Goal: Task Accomplishment & Management: Manage account settings

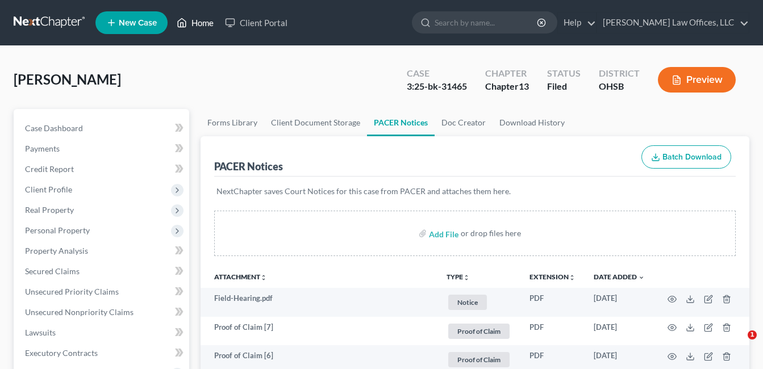
click at [201, 20] on link "Home" at bounding box center [195, 22] width 48 height 20
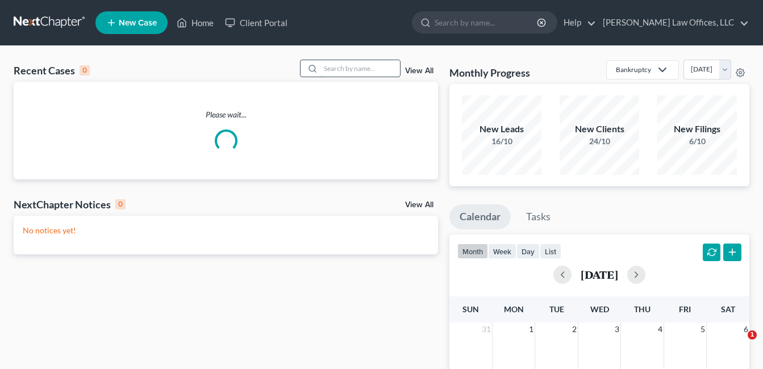
drag, startPoint x: 201, startPoint y: 20, endPoint x: 349, endPoint y: 66, distance: 154.7
click at [349, 66] on input "search" at bounding box center [360, 68] width 80 height 16
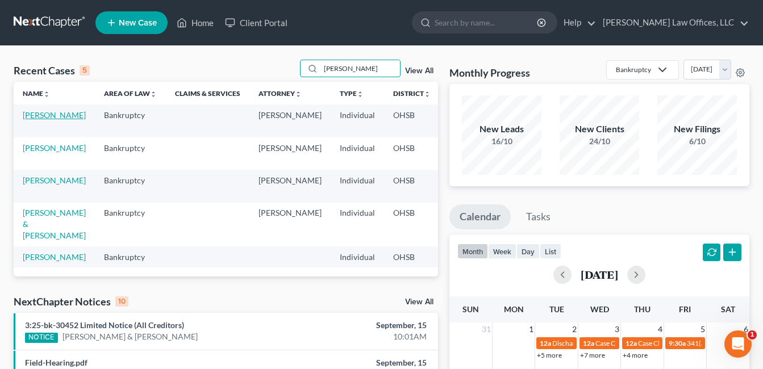
type input "[PERSON_NAME]"
click at [36, 116] on link "[PERSON_NAME]" at bounding box center [54, 115] width 63 height 10
select select "4"
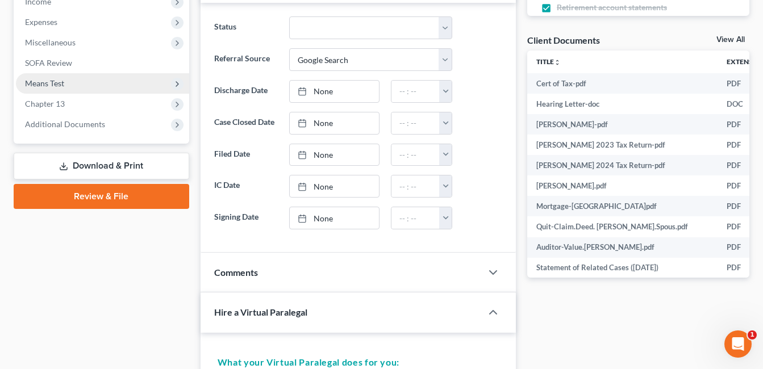
scroll to position [398, 0]
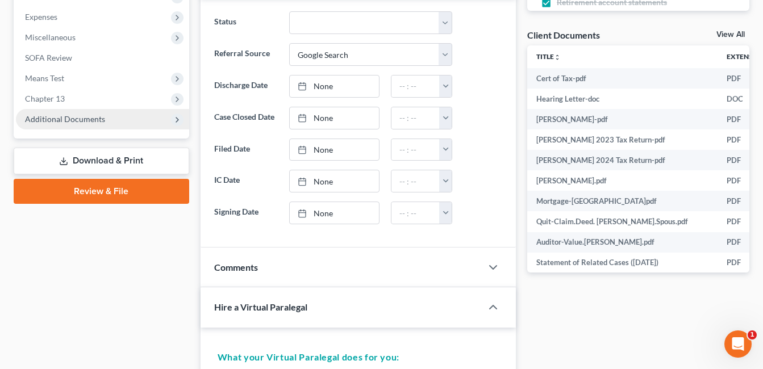
click at [84, 120] on span "Additional Documents" at bounding box center [65, 119] width 80 height 10
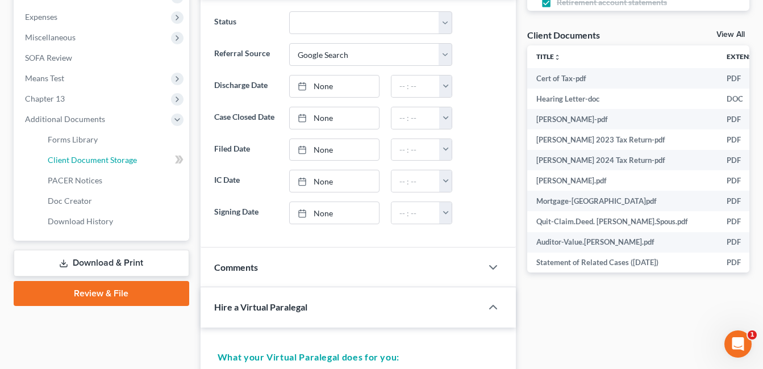
click at [91, 161] on span "Client Document Storage" at bounding box center [92, 160] width 89 height 10
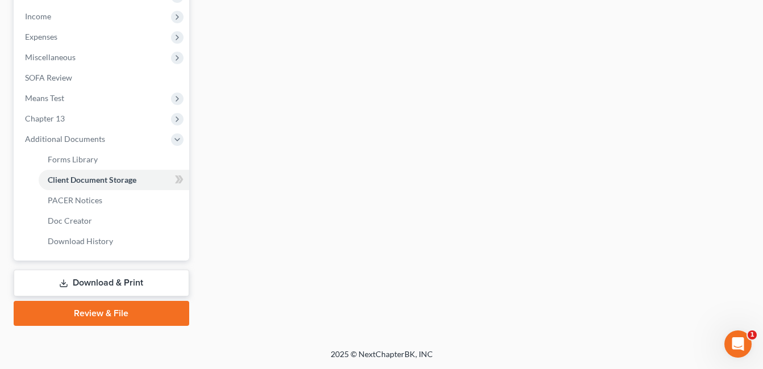
scroll to position [373, 0]
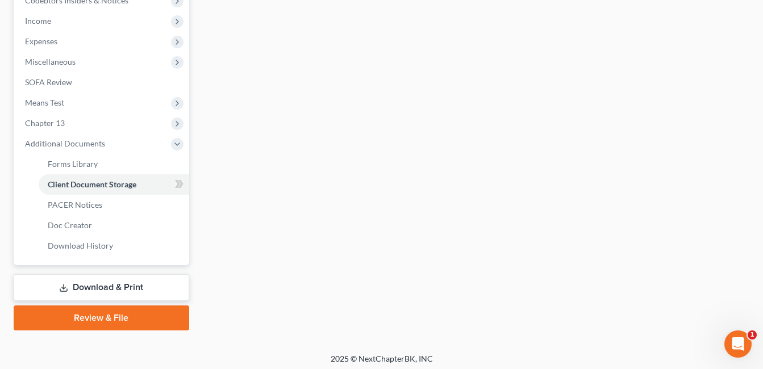
select select "7"
select select "52"
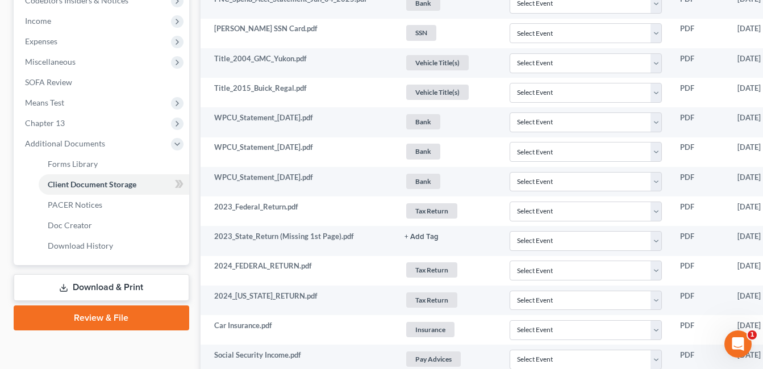
scroll to position [0, 0]
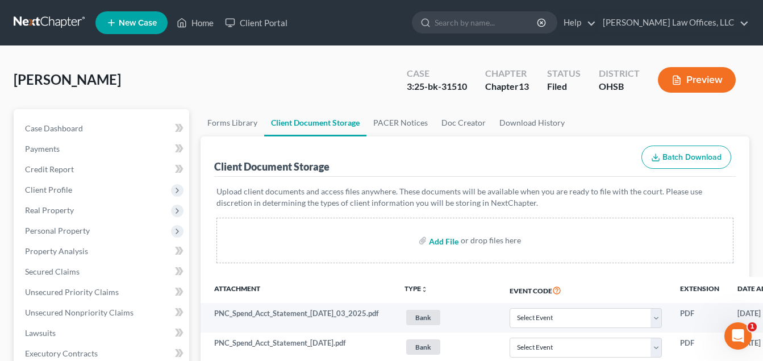
click at [447, 240] on input "file" at bounding box center [442, 240] width 27 height 20
type input "C:\fakepath\Declaration of Compliance.pdf"
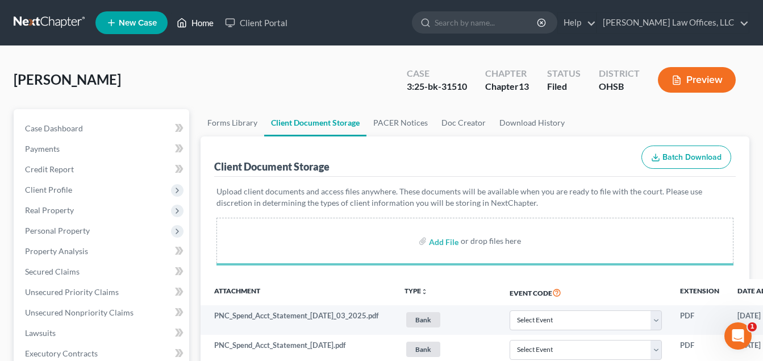
click at [210, 17] on link "Home" at bounding box center [195, 22] width 48 height 20
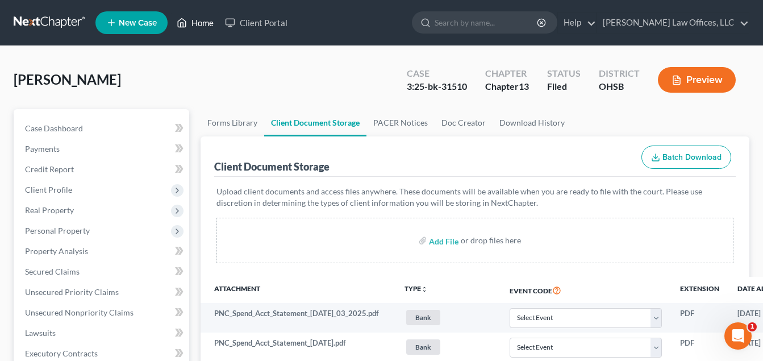
click at [208, 23] on link "Home" at bounding box center [195, 22] width 48 height 20
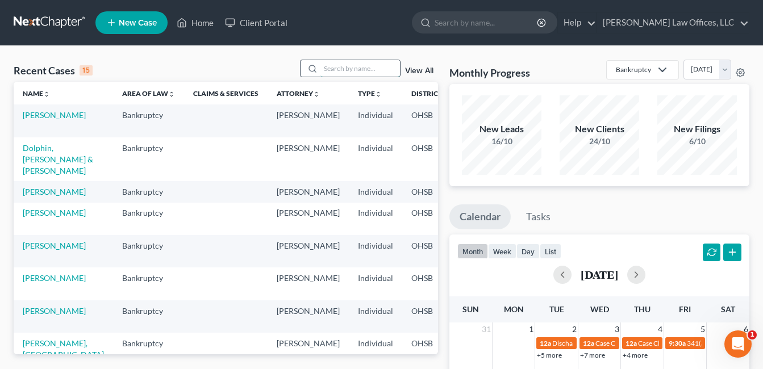
click at [367, 68] on input "search" at bounding box center [360, 68] width 80 height 16
type input "[PERSON_NAME]"
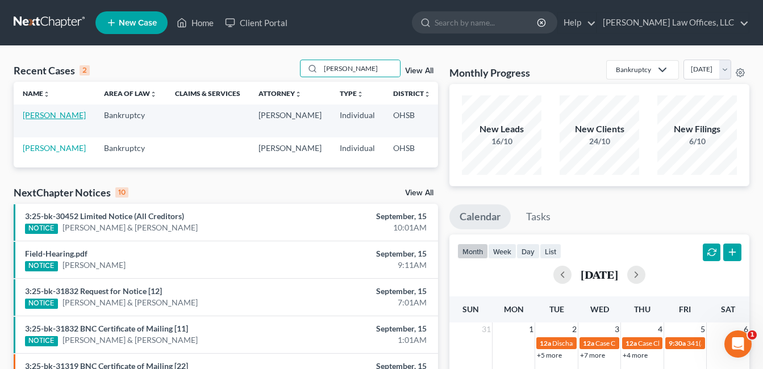
click at [39, 120] on link "[PERSON_NAME]" at bounding box center [54, 115] width 63 height 10
select select "1"
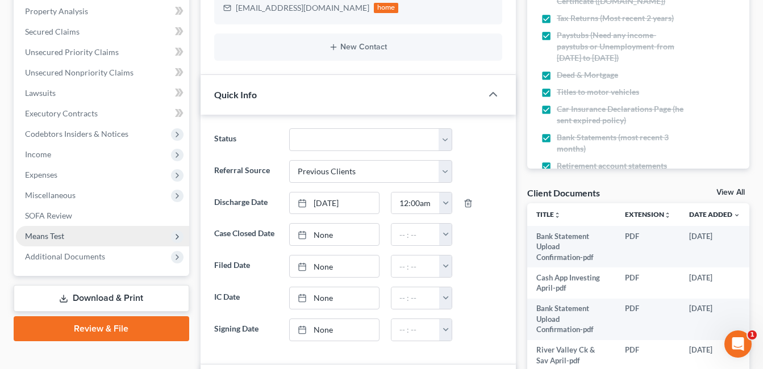
scroll to position [284, 0]
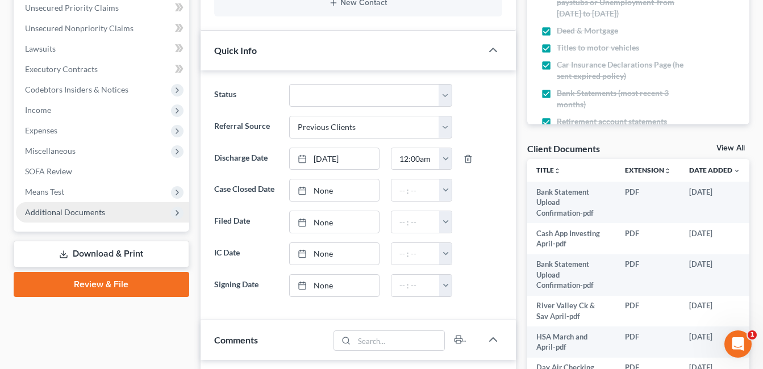
click at [57, 212] on span "Additional Documents" at bounding box center [65, 212] width 80 height 10
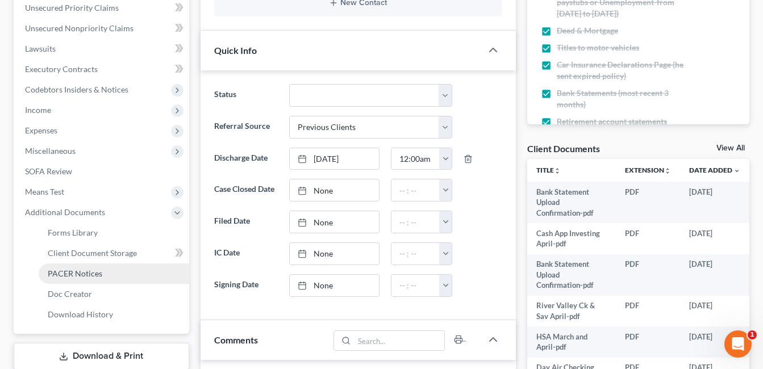
click at [81, 273] on span "PACER Notices" at bounding box center [75, 274] width 55 height 10
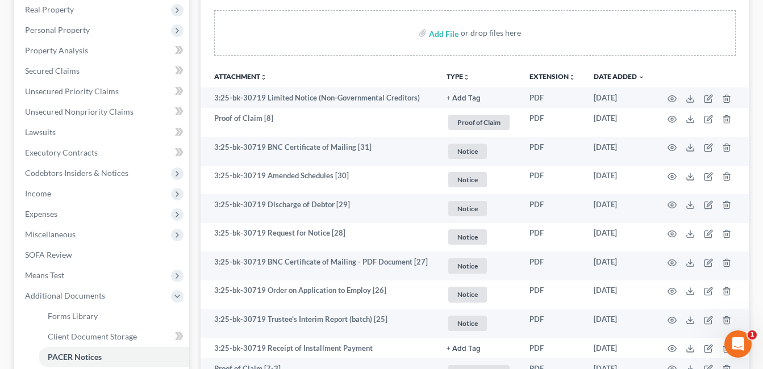
scroll to position [227, 0]
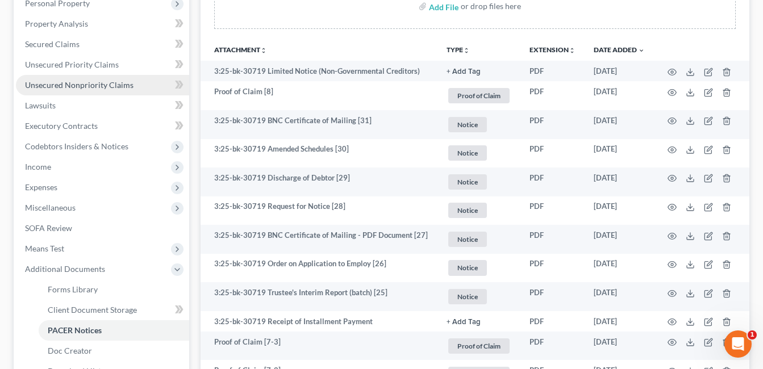
click at [94, 82] on span "Unsecured Nonpriority Claims" at bounding box center [79, 85] width 108 height 10
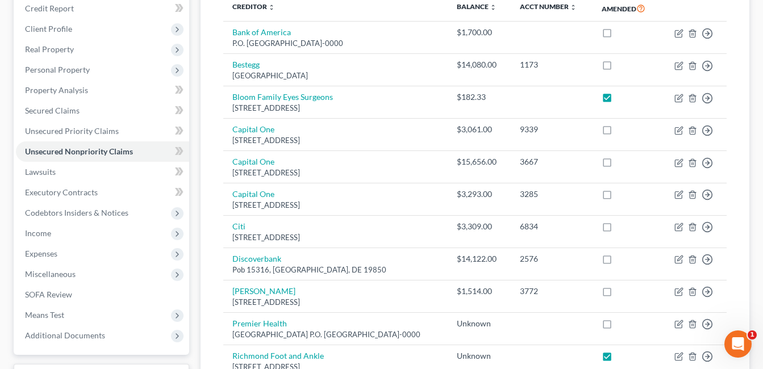
scroll to position [170, 0]
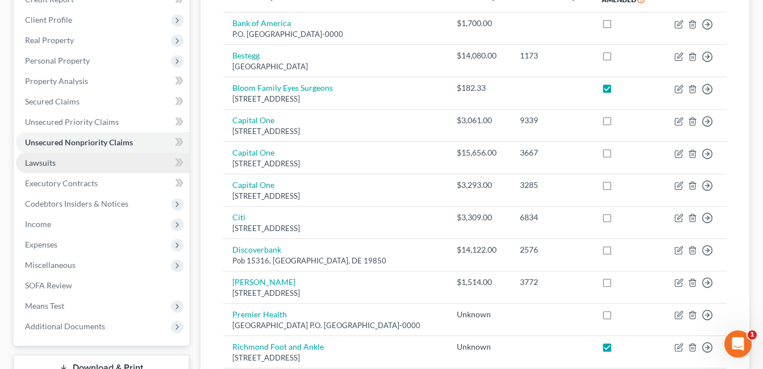
click at [61, 159] on link "Lawsuits" at bounding box center [102, 163] width 173 height 20
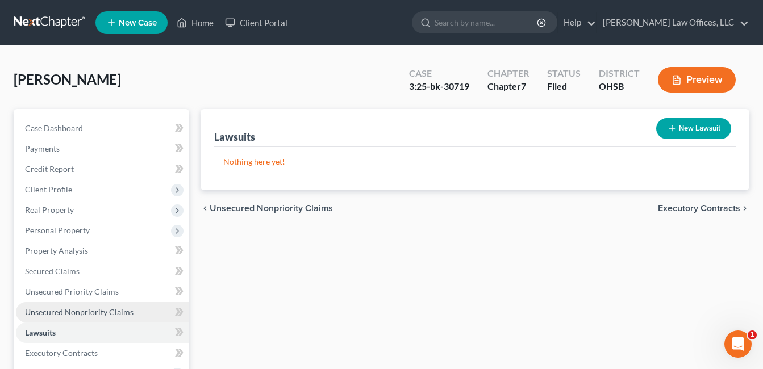
click at [70, 315] on span "Unsecured Nonpriority Claims" at bounding box center [79, 312] width 108 height 10
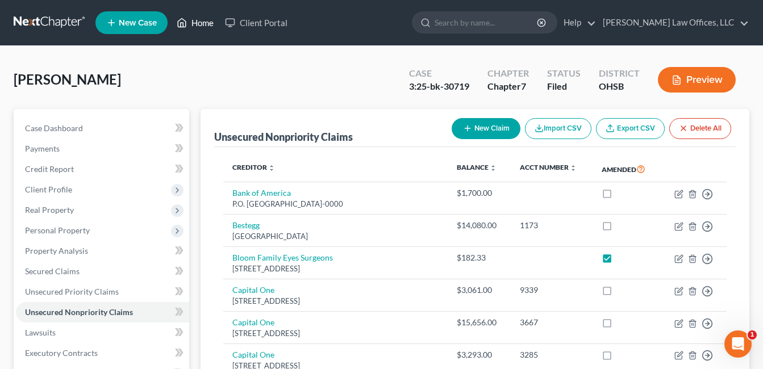
click at [196, 22] on link "Home" at bounding box center [195, 22] width 48 height 20
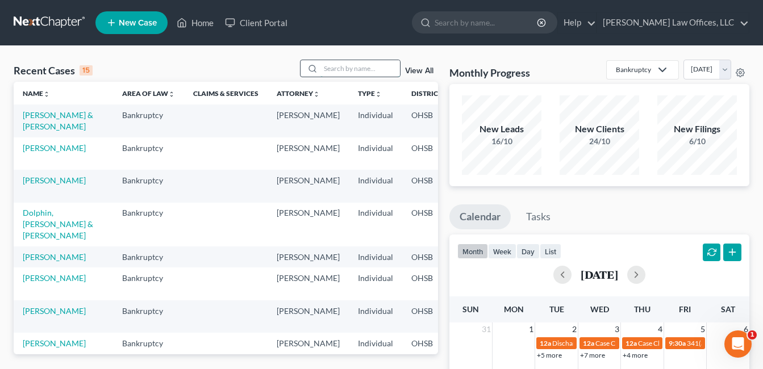
click at [340, 70] on input "search" at bounding box center [360, 68] width 80 height 16
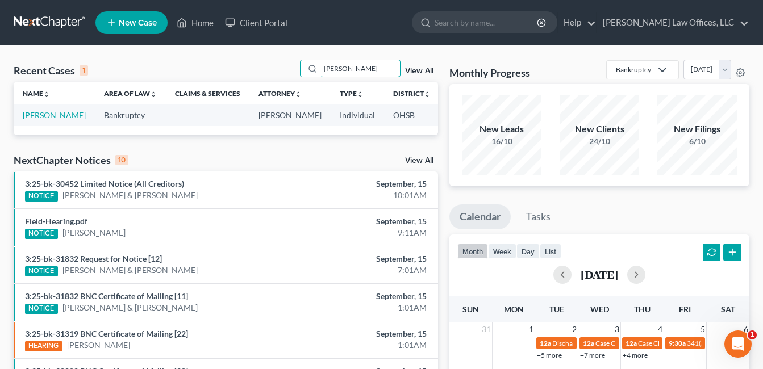
type input "[PERSON_NAME]"
click at [40, 117] on link "[PERSON_NAME]" at bounding box center [54, 115] width 63 height 10
select select "0"
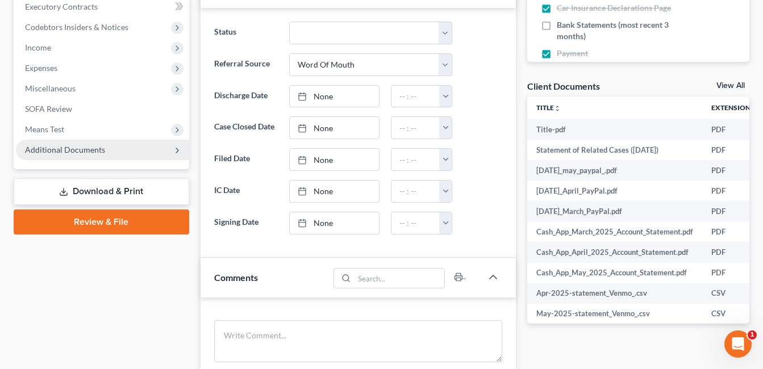
scroll to position [341, 0]
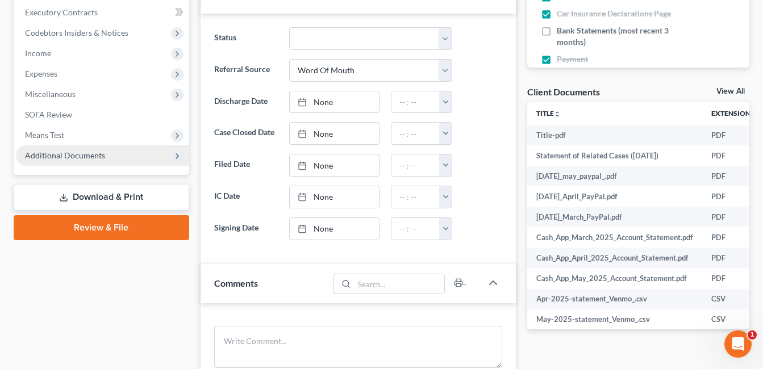
click at [90, 158] on span "Additional Documents" at bounding box center [65, 156] width 80 height 10
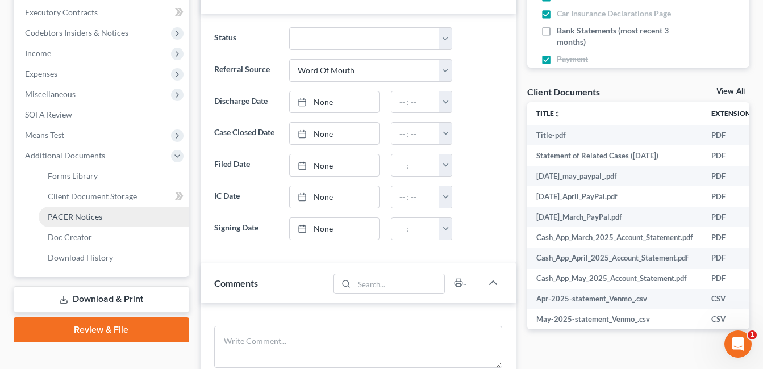
click at [105, 213] on link "PACER Notices" at bounding box center [114, 217] width 151 height 20
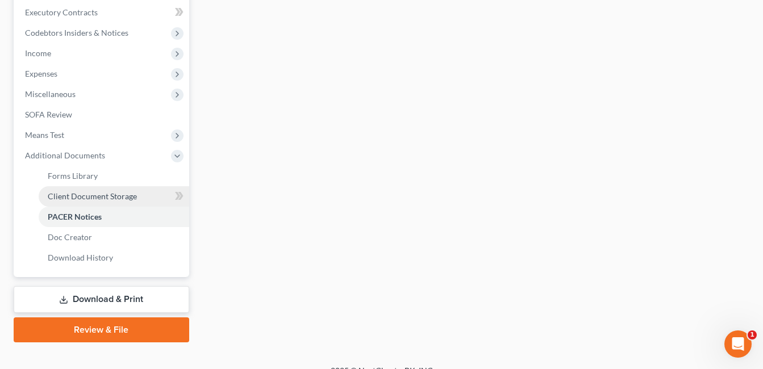
drag, startPoint x: 105, startPoint y: 198, endPoint x: 184, endPoint y: 187, distance: 79.7
click at [105, 198] on span "Client Document Storage" at bounding box center [92, 196] width 89 height 10
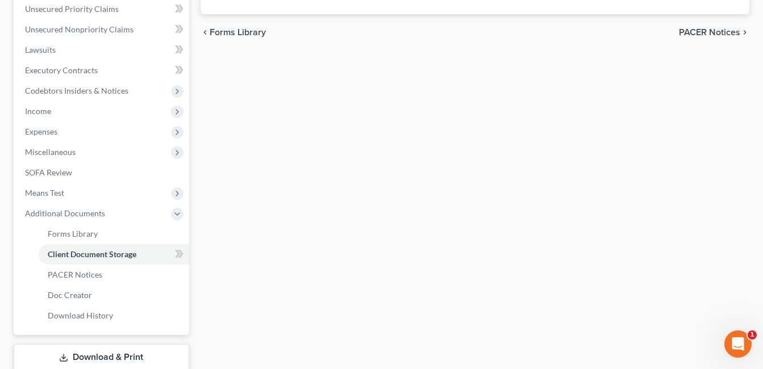
select select "7"
select select "52"
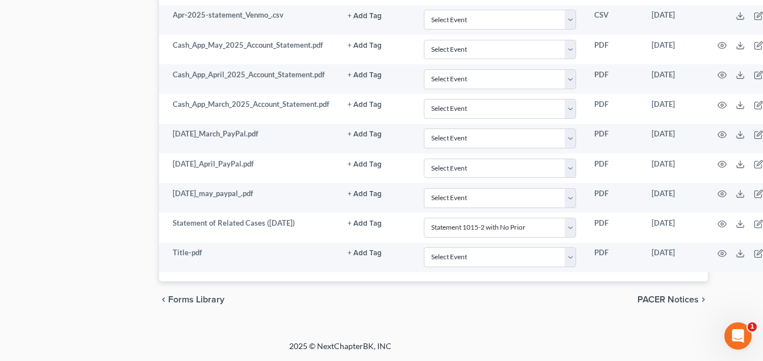
scroll to position [1129, 80]
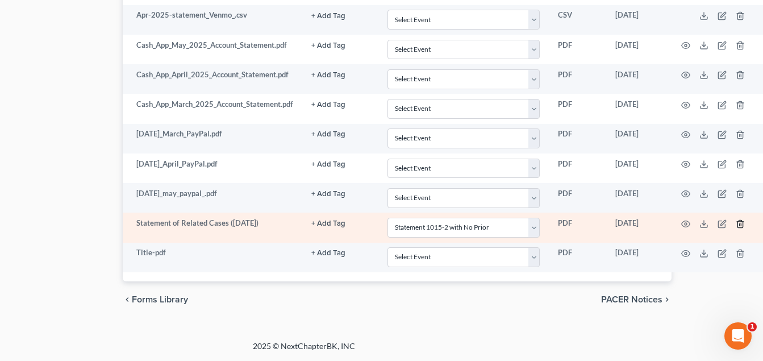
click at [741, 226] on icon "button" at bounding box center [740, 223] width 9 height 9
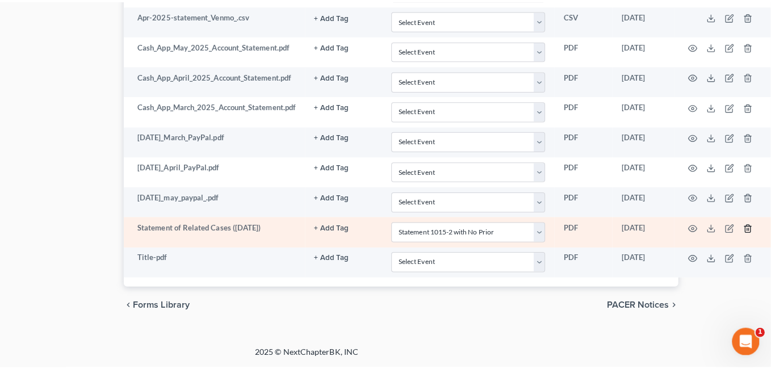
scroll to position [1120, 73]
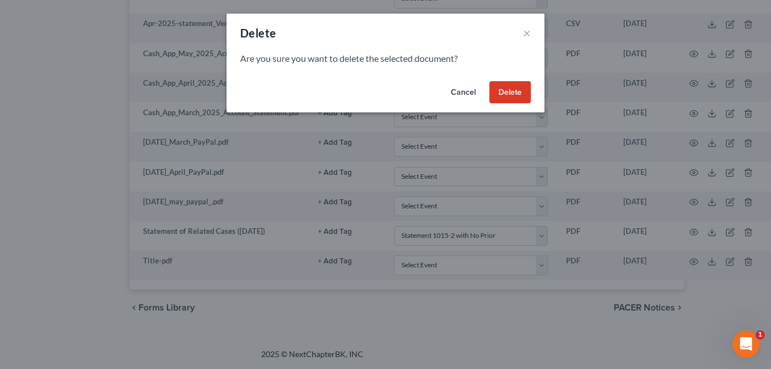
click at [510, 94] on button "Delete" at bounding box center [510, 92] width 41 height 23
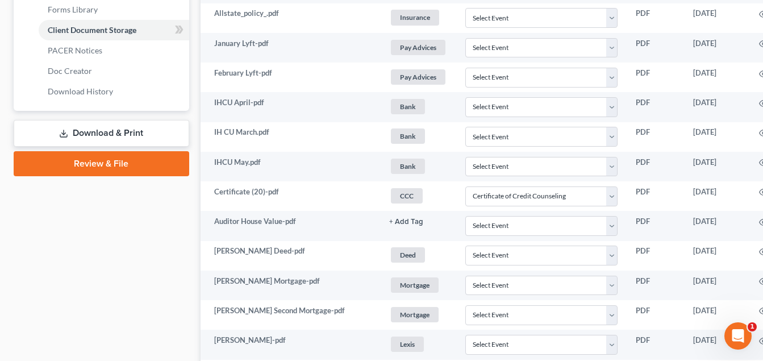
scroll to position [466, 0]
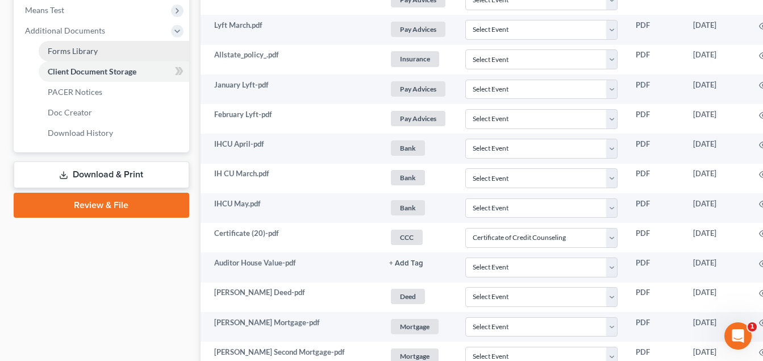
click at [93, 55] on span "Forms Library" at bounding box center [73, 51] width 50 height 10
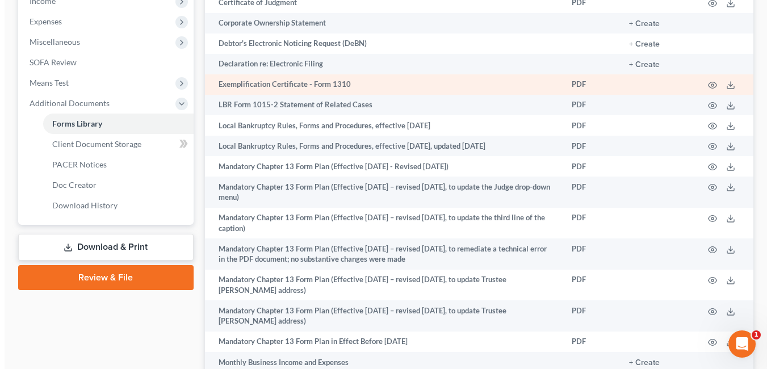
scroll to position [682, 0]
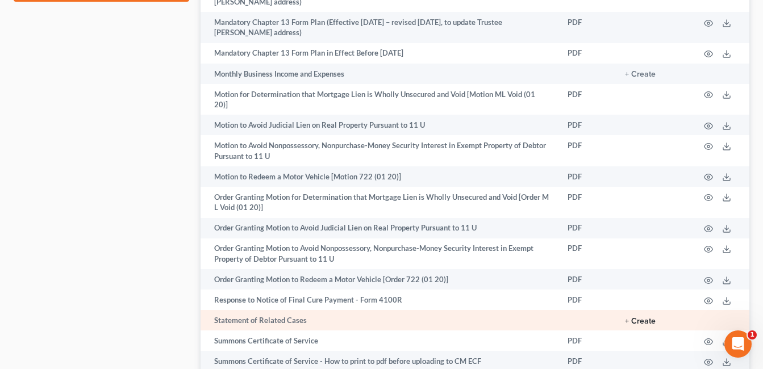
click at [636, 318] on button "+ Create" at bounding box center [640, 322] width 31 height 8
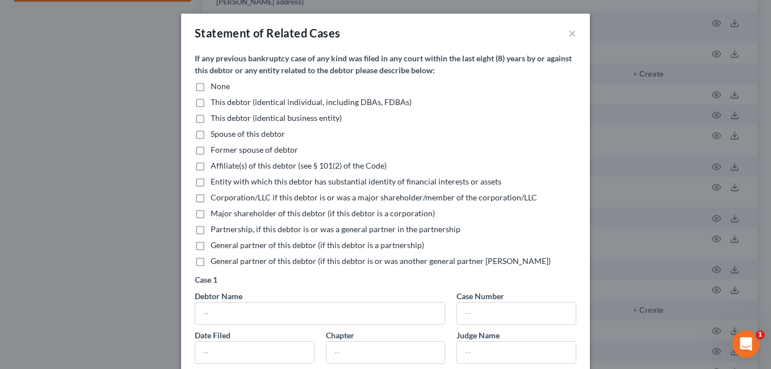
drag, startPoint x: 197, startPoint y: 87, endPoint x: 456, endPoint y: 127, distance: 262.1
click at [211, 86] on label "None" at bounding box center [220, 86] width 19 height 11
click at [215, 86] on input "None" at bounding box center [218, 84] width 7 height 7
checkbox input "true"
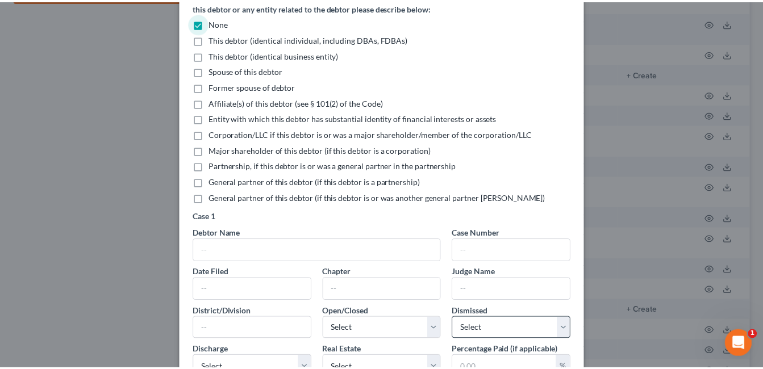
scroll to position [223, 0]
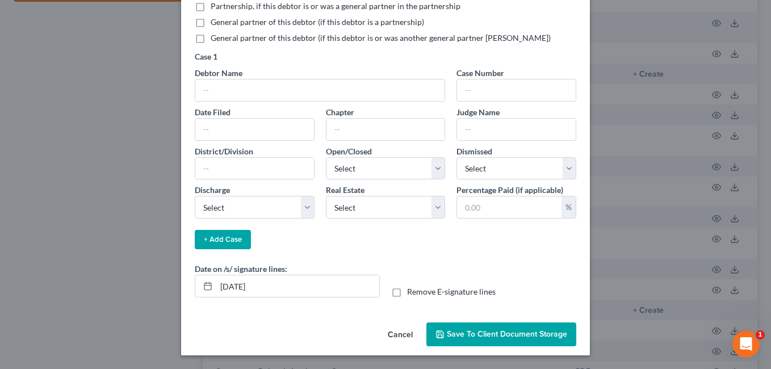
click at [500, 332] on span "Save to Client Document Storage" at bounding box center [507, 334] width 120 height 10
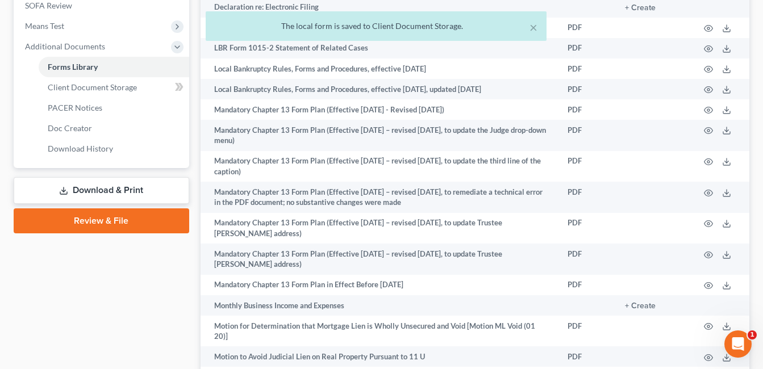
scroll to position [454, 0]
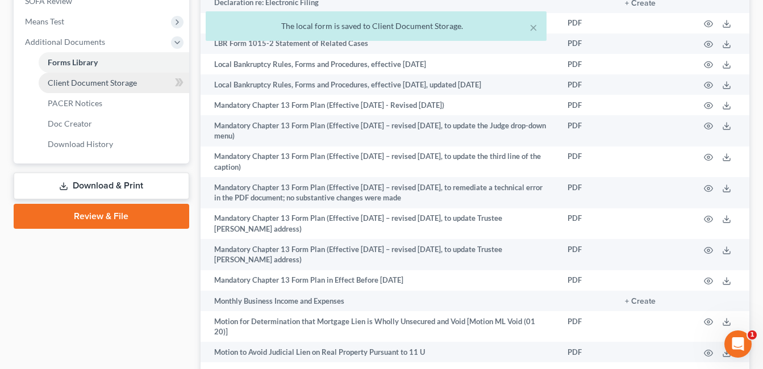
click at [111, 85] on span "Client Document Storage" at bounding box center [92, 83] width 89 height 10
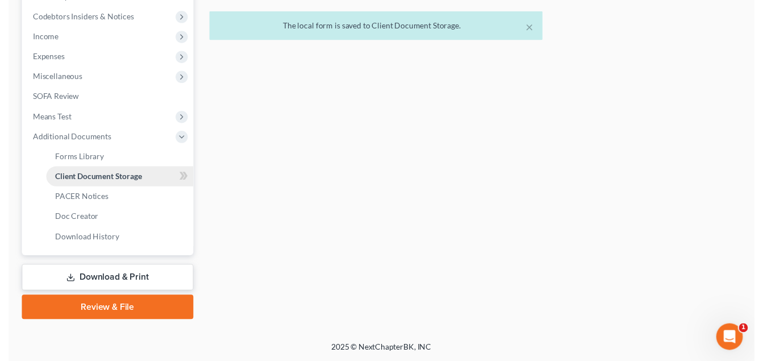
scroll to position [299, 0]
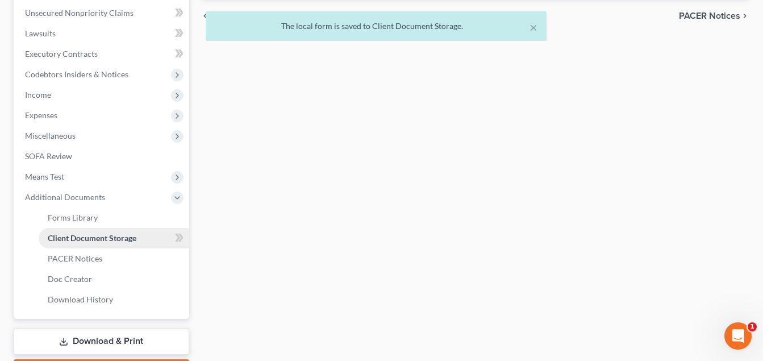
select select "7"
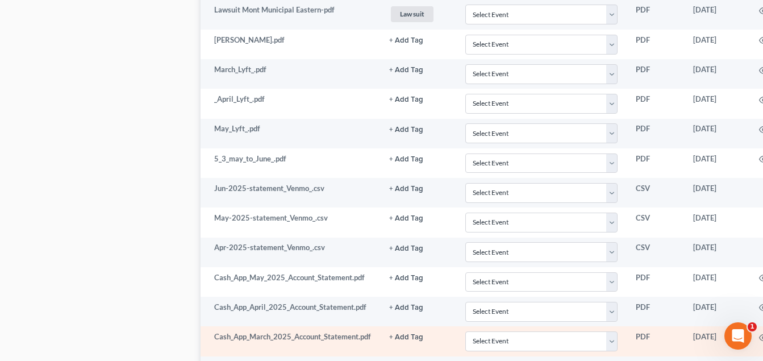
scroll to position [1079, 0]
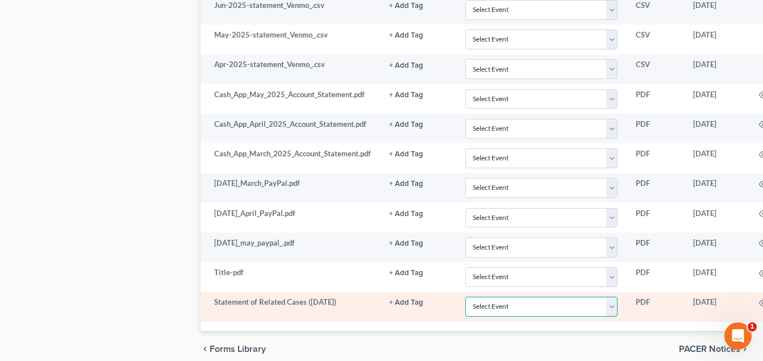
drag, startPoint x: 616, startPoint y: 307, endPoint x: 604, endPoint y: 294, distance: 17.7
click at [616, 307] on select "Select Event 20 Largest Unsecured Creditors Amended Document Amended List of Cr…" at bounding box center [541, 307] width 153 height 20
select select "52"
click at [466, 297] on select "Select Event 20 Largest Unsecured Creditors Amended Document Amended List of Cr…" at bounding box center [541, 307] width 153 height 20
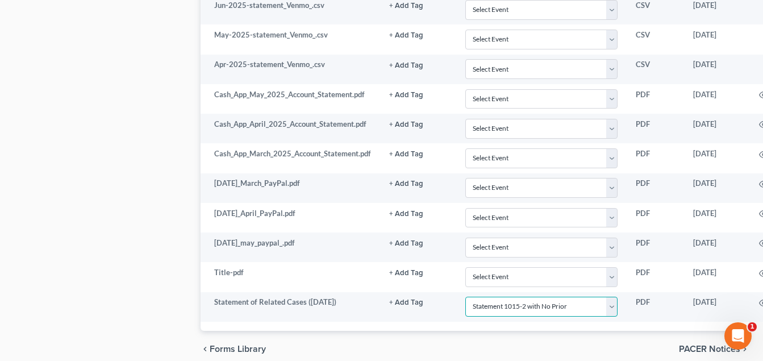
scroll to position [1079, 80]
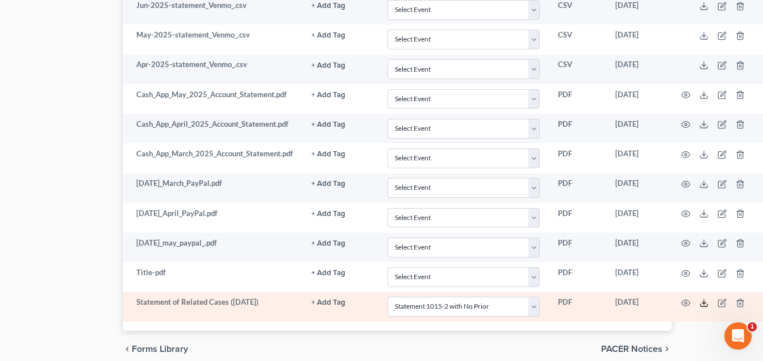
click at [703, 306] on icon at bounding box center [703, 305] width 7 height 2
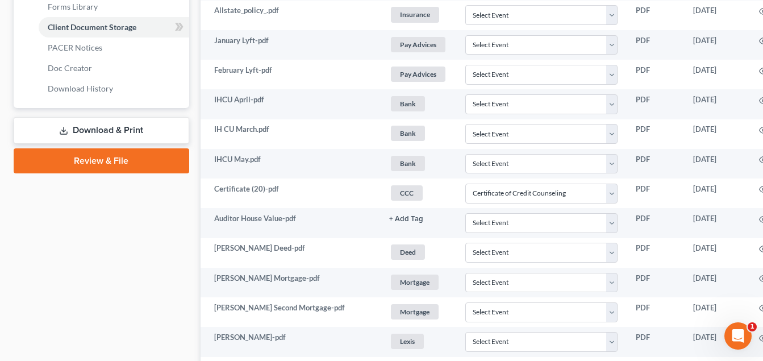
scroll to position [398, 0]
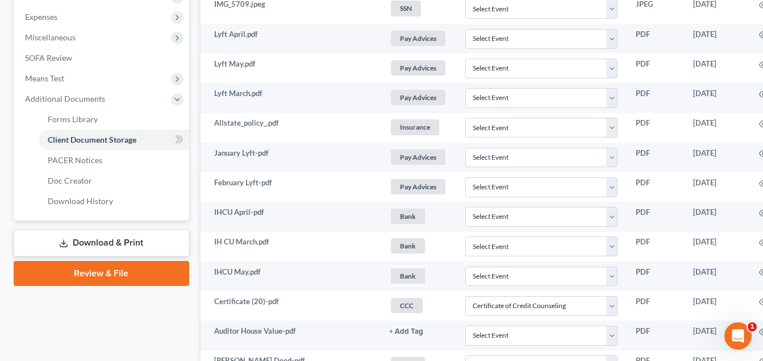
click at [126, 242] on link "Download & Print" at bounding box center [102, 242] width 176 height 27
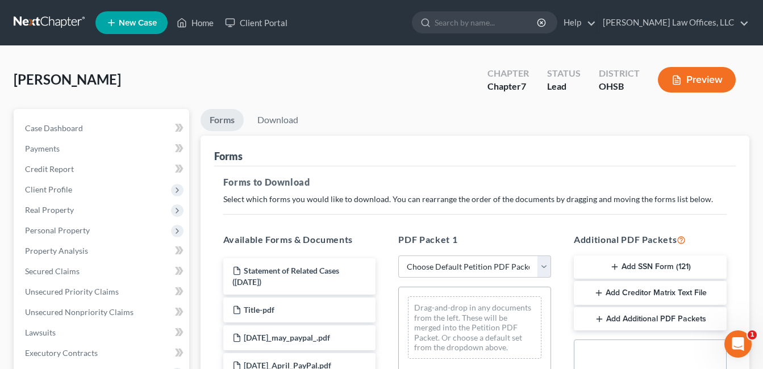
click at [640, 264] on button "Add SSN Form (121)" at bounding box center [650, 268] width 153 height 24
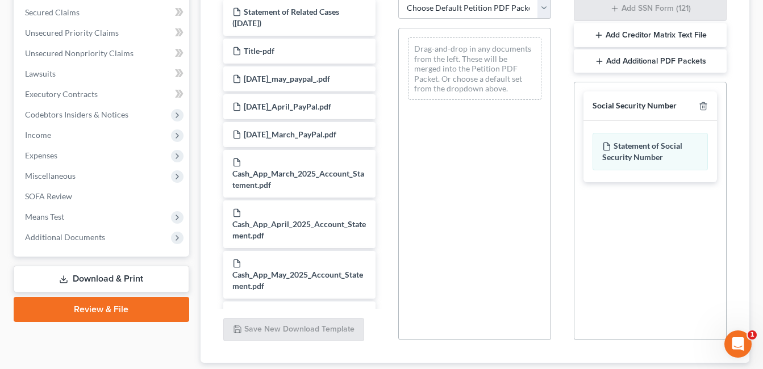
scroll to position [332, 0]
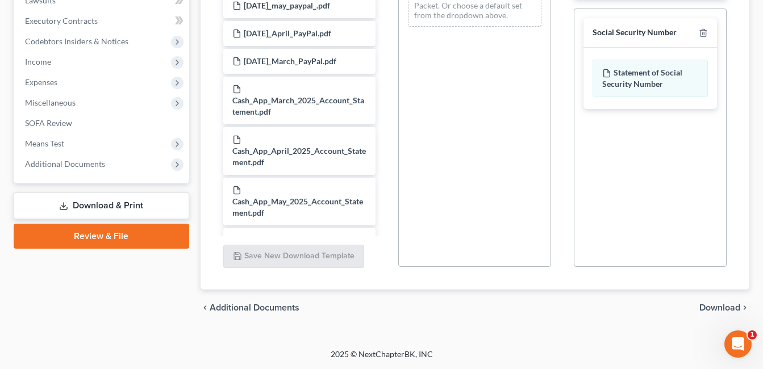
click at [713, 306] on span "Download" at bounding box center [719, 307] width 41 height 9
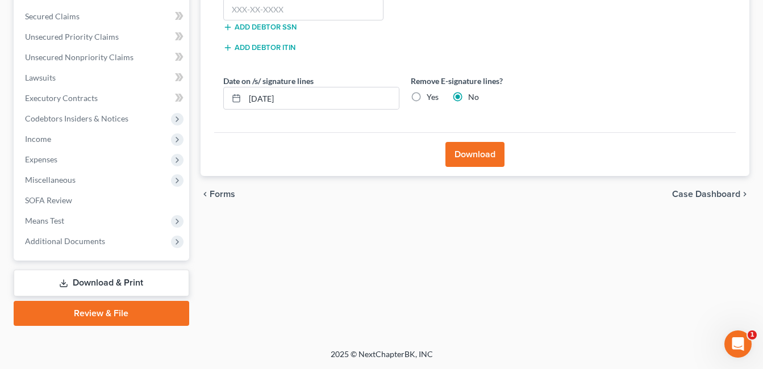
scroll to position [255, 0]
click at [325, 11] on input "text" at bounding box center [303, 9] width 161 height 23
type input "268-84-8720"
click at [489, 150] on button "Download" at bounding box center [474, 154] width 59 height 25
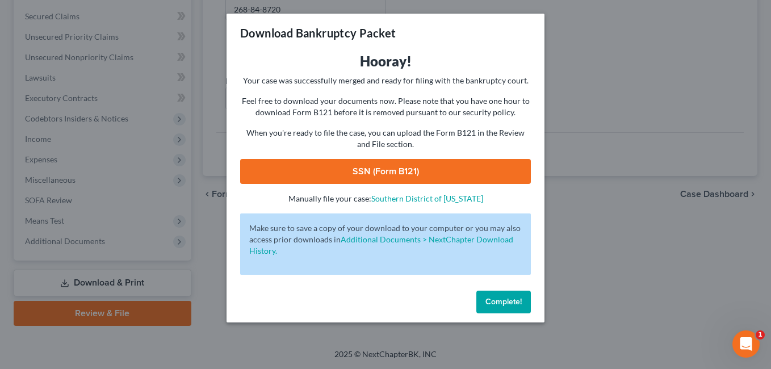
click at [464, 175] on link "SSN (Form B121)" at bounding box center [385, 171] width 291 height 25
click at [430, 172] on link "SSN (Form B121)" at bounding box center [385, 171] width 291 height 25
click at [512, 300] on span "Complete!" at bounding box center [504, 302] width 36 height 10
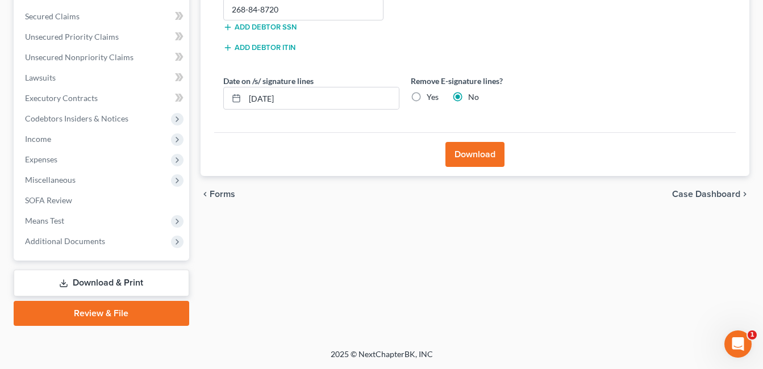
scroll to position [0, 0]
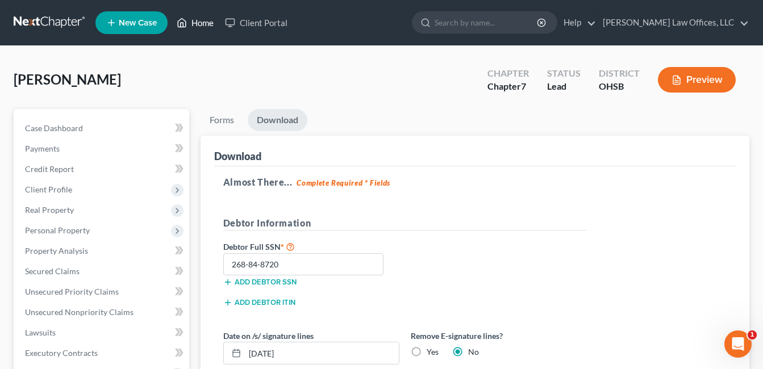
drag, startPoint x: 193, startPoint y: 21, endPoint x: 287, endPoint y: 69, distance: 105.7
click at [193, 21] on link "Home" at bounding box center [195, 22] width 48 height 20
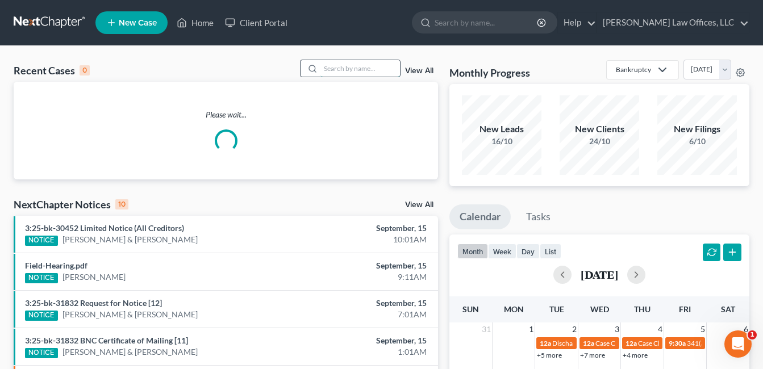
click at [359, 70] on input "search" at bounding box center [360, 68] width 80 height 16
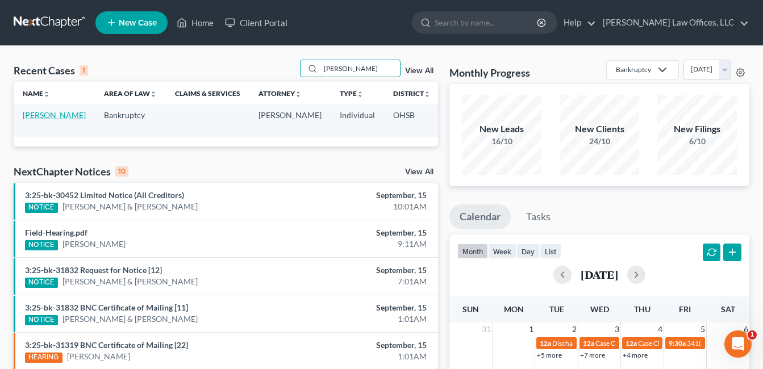
type input "[PERSON_NAME]"
click at [37, 120] on link "[PERSON_NAME]" at bounding box center [54, 115] width 63 height 10
select select "4"
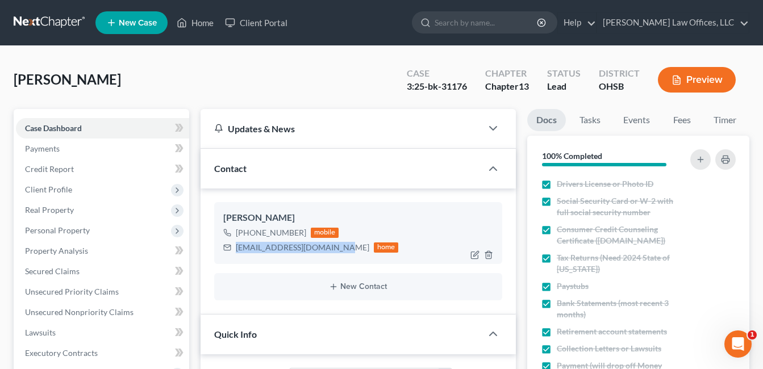
drag, startPoint x: 323, startPoint y: 247, endPoint x: 234, endPoint y: 244, distance: 89.2
click at [234, 244] on div "[EMAIL_ADDRESS][DOMAIN_NAME] home" at bounding box center [311, 247] width 176 height 15
copy div "[EMAIL_ADDRESS][DOMAIN_NAME]"
click at [199, 23] on link "Home" at bounding box center [195, 22] width 48 height 20
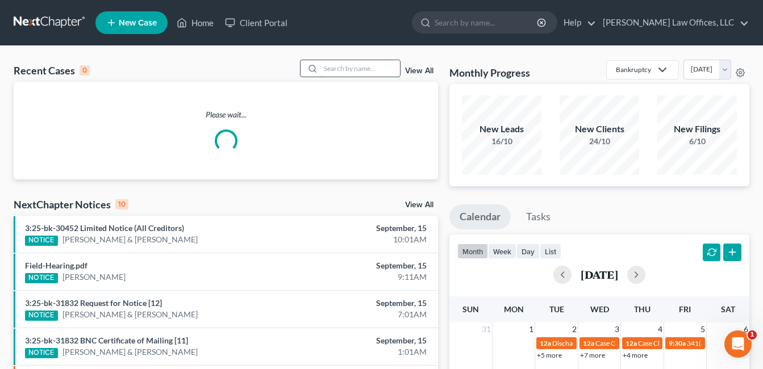
click at [367, 65] on input "search" at bounding box center [360, 68] width 80 height 16
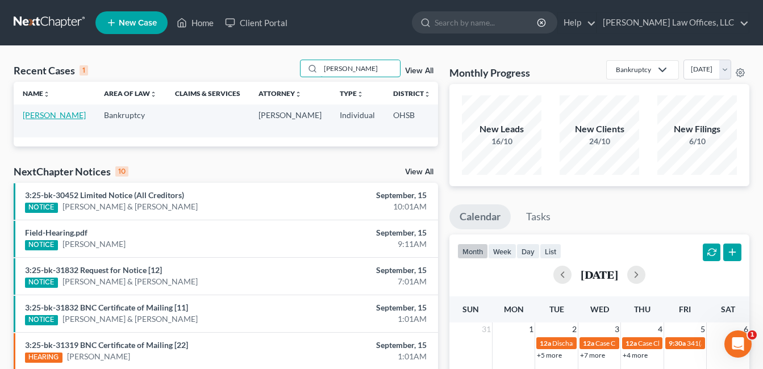
type input "[PERSON_NAME]"
click at [31, 116] on link "[PERSON_NAME]" at bounding box center [54, 115] width 63 height 10
select select "3"
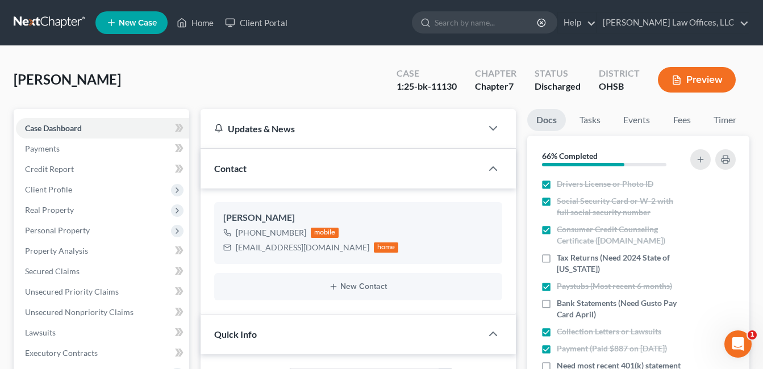
scroll to position [227, 0]
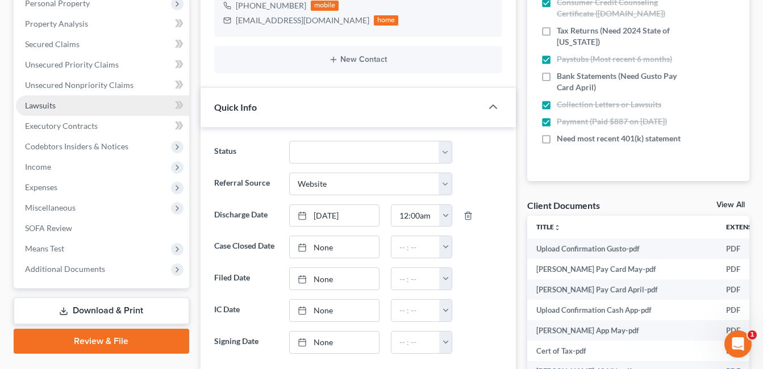
click at [63, 107] on link "Lawsuits" at bounding box center [102, 105] width 173 height 20
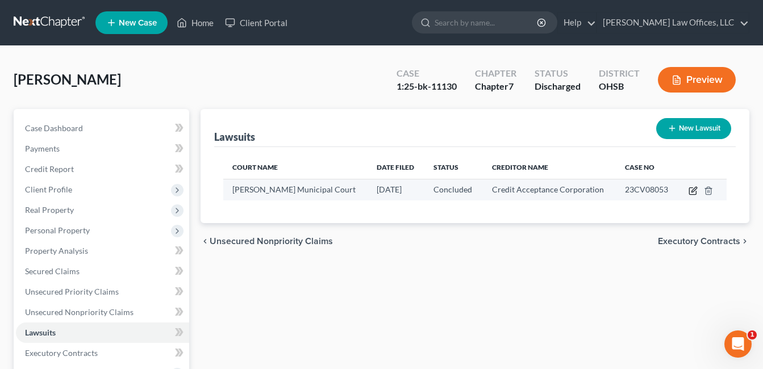
click at [692, 190] on icon "button" at bounding box center [692, 190] width 9 height 9
select select "36"
select select "2"
select select "1"
select select "36"
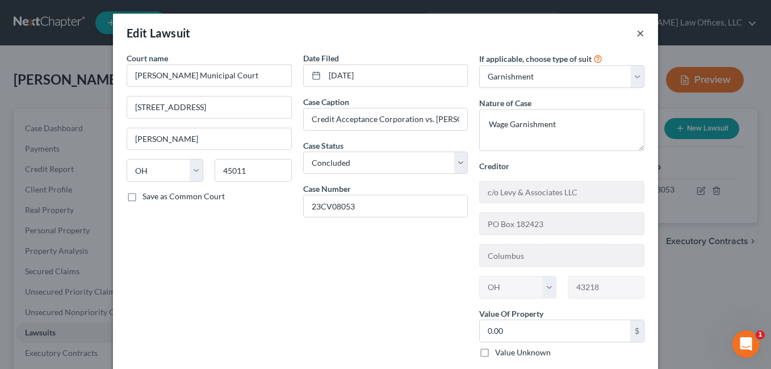
click at [637, 31] on button "×" at bounding box center [641, 33] width 8 height 14
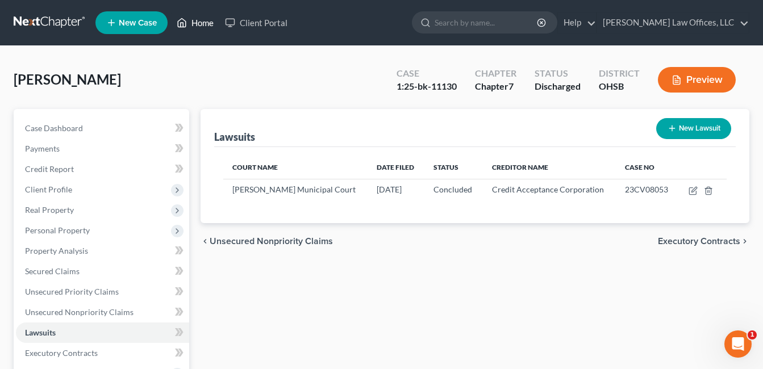
click at [205, 24] on link "Home" at bounding box center [195, 22] width 48 height 20
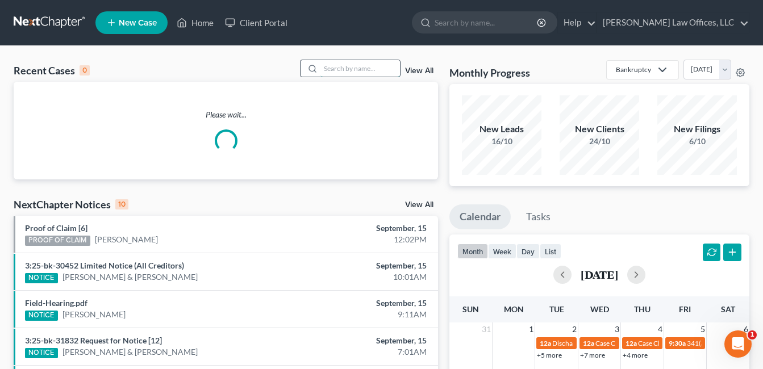
click at [377, 68] on input "search" at bounding box center [360, 68] width 80 height 16
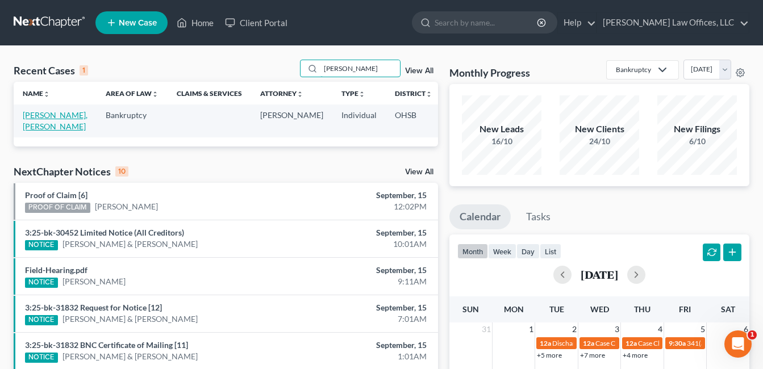
type input "[PERSON_NAME]"
click at [39, 115] on link "[PERSON_NAME], [PERSON_NAME]" at bounding box center [55, 120] width 65 height 21
select select "1"
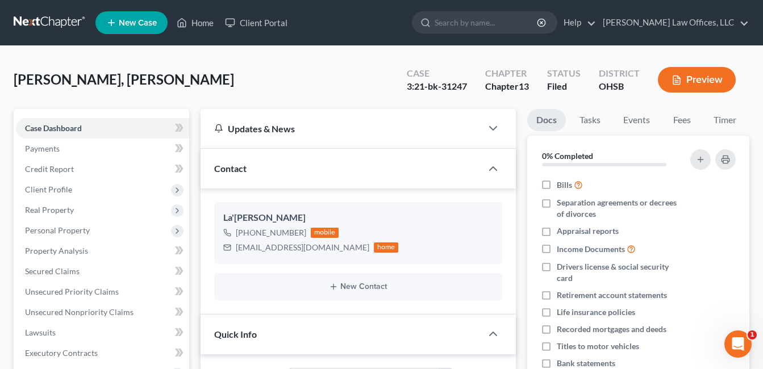
scroll to position [227, 0]
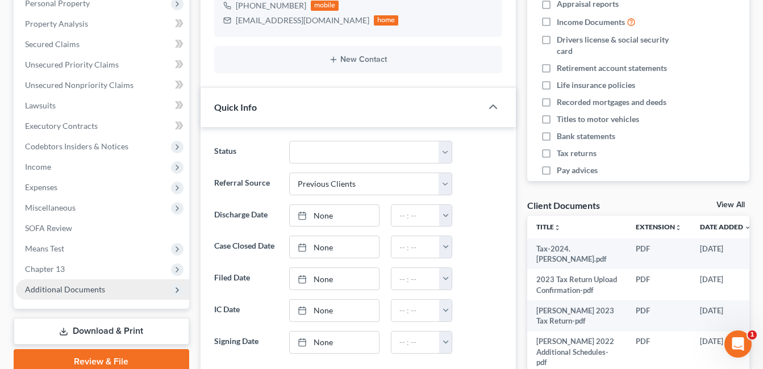
click at [92, 293] on span "Additional Documents" at bounding box center [65, 290] width 80 height 10
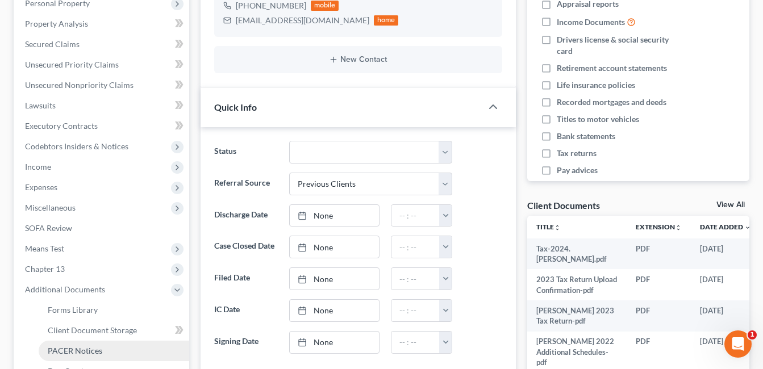
click at [95, 352] on span "PACER Notices" at bounding box center [75, 351] width 55 height 10
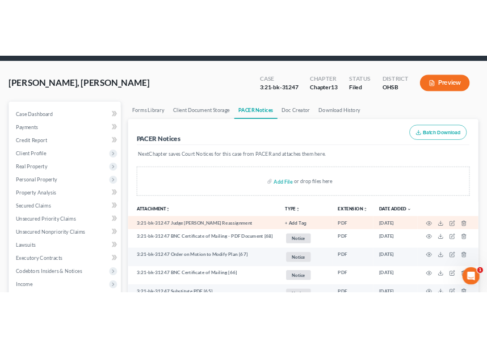
scroll to position [57, 0]
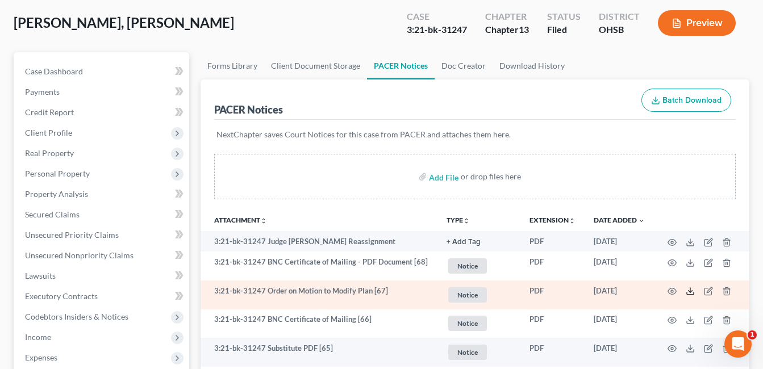
click at [688, 291] on polyline at bounding box center [690, 292] width 4 height 2
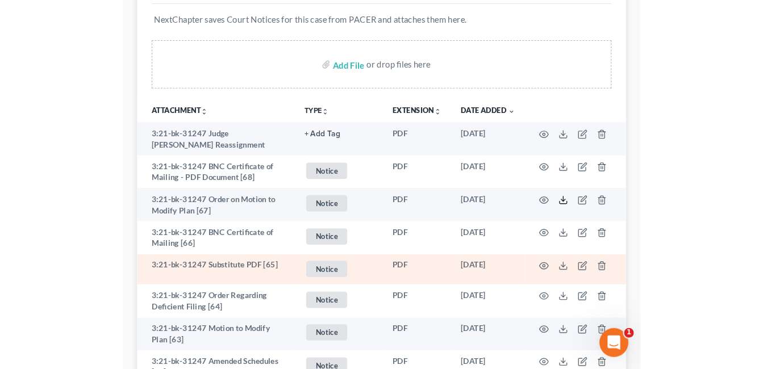
scroll to position [227, 0]
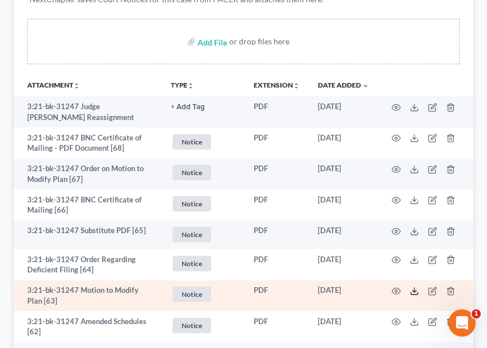
click at [411, 292] on icon at bounding box center [414, 293] width 7 height 2
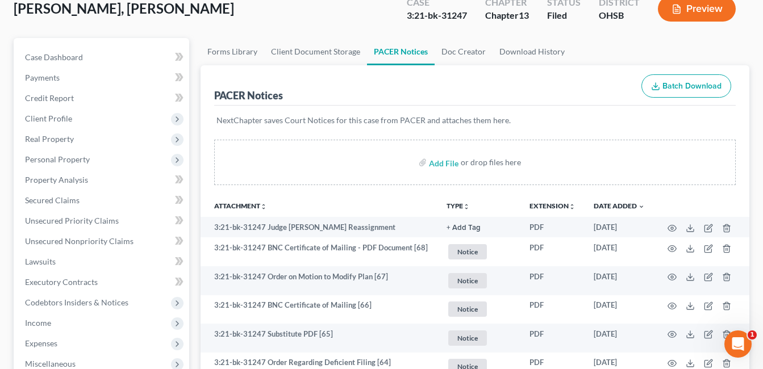
scroll to position [0, 0]
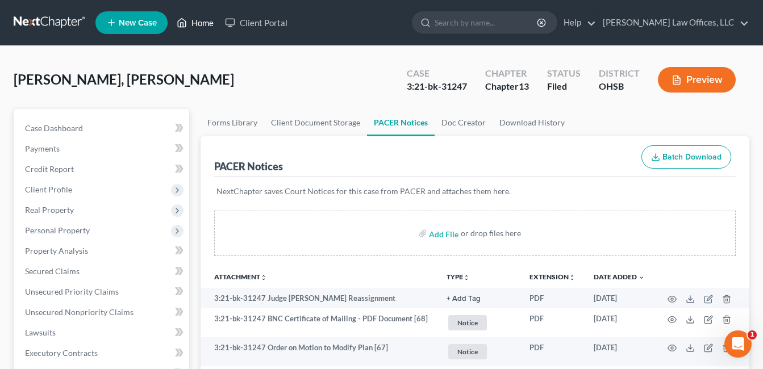
click at [198, 20] on link "Home" at bounding box center [195, 22] width 48 height 20
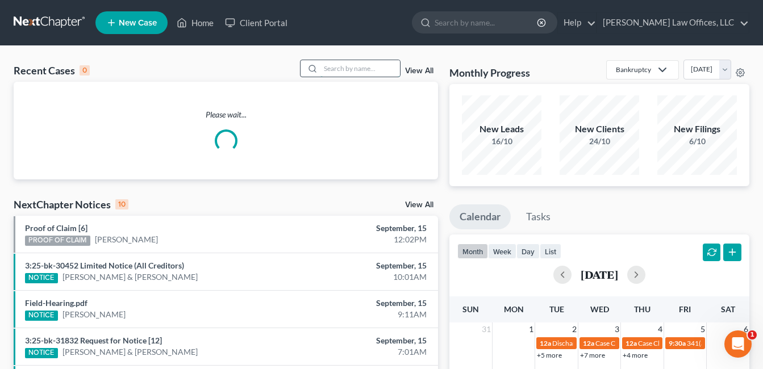
click at [353, 70] on input "search" at bounding box center [360, 68] width 80 height 16
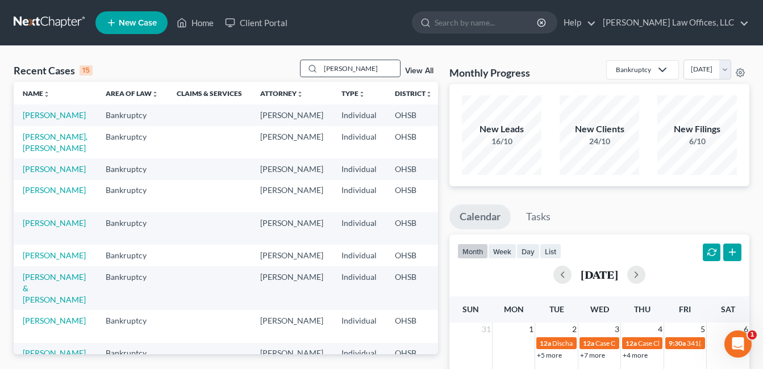
type input "[PERSON_NAME]"
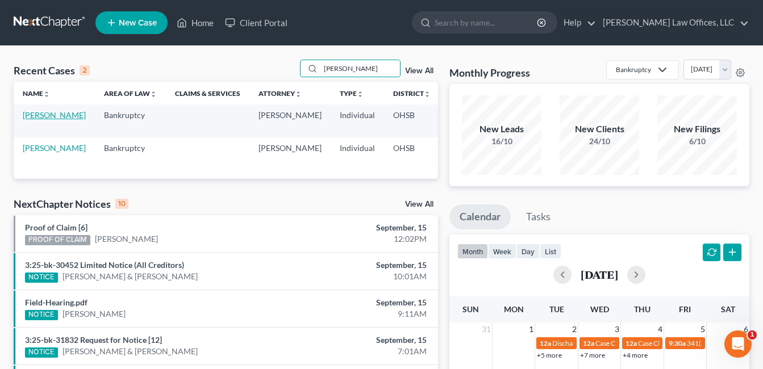
click at [48, 116] on link "[PERSON_NAME]" at bounding box center [54, 115] width 63 height 10
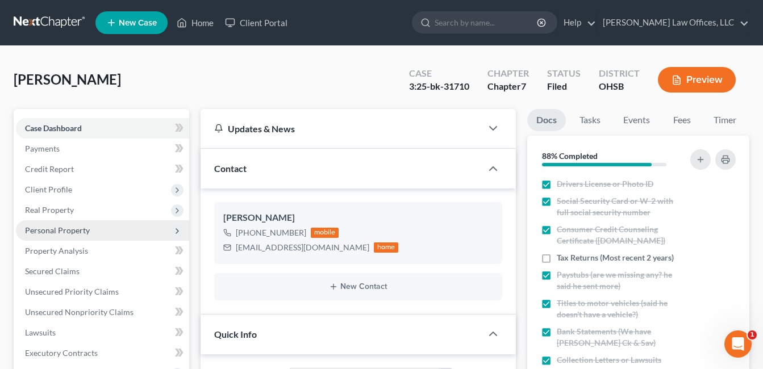
click at [59, 229] on span "Personal Property" at bounding box center [57, 231] width 65 height 10
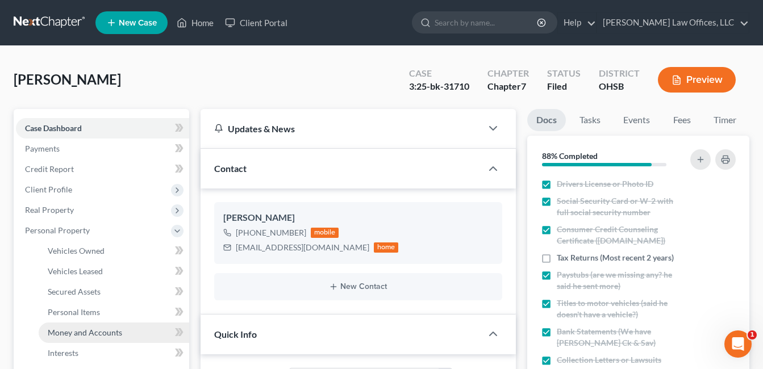
click at [95, 328] on span "Money and Accounts" at bounding box center [85, 333] width 74 height 10
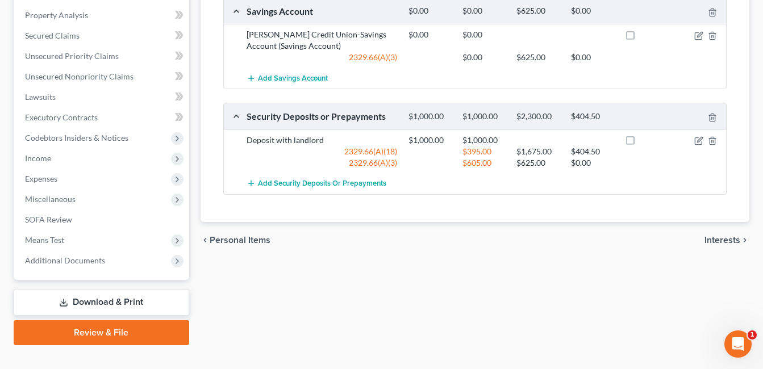
scroll to position [454, 0]
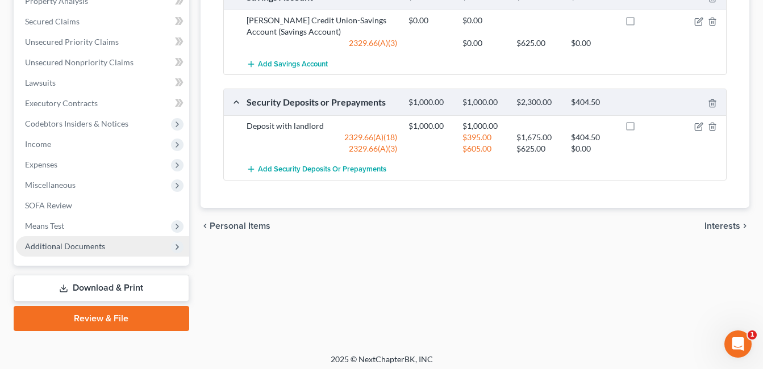
click at [81, 243] on span "Additional Documents" at bounding box center [65, 246] width 80 height 10
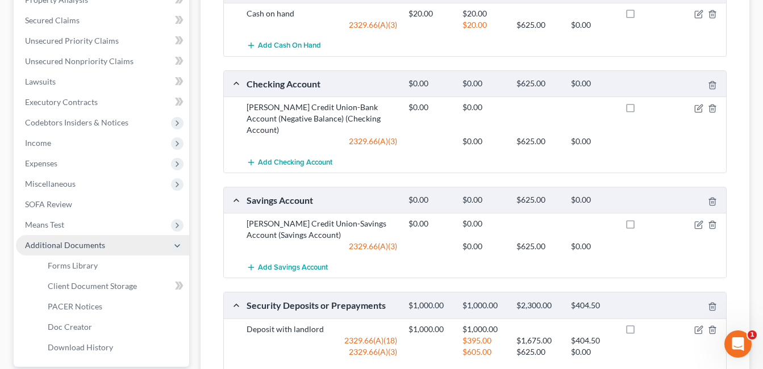
scroll to position [250, 0]
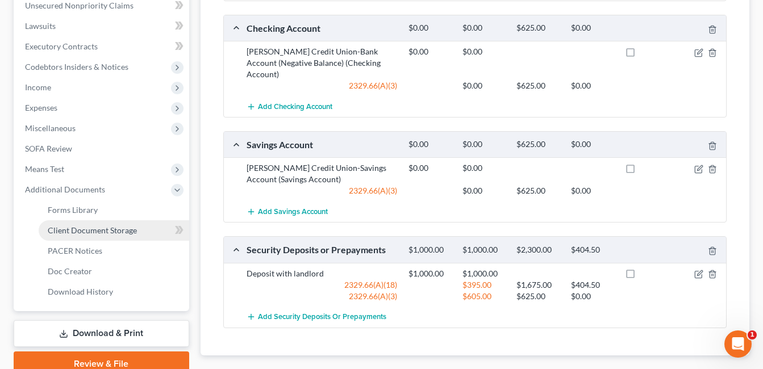
click at [110, 227] on span "Client Document Storage" at bounding box center [92, 231] width 89 height 10
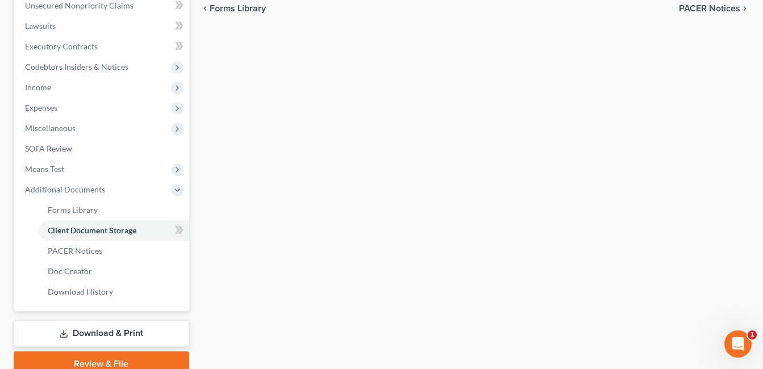
scroll to position [249, 0]
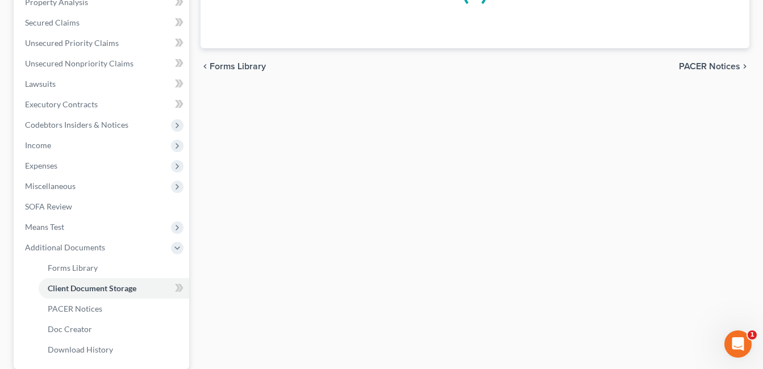
select select "7"
select select "37"
select select "52"
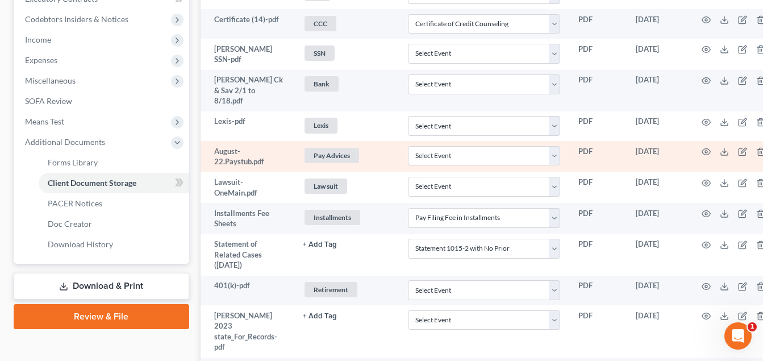
scroll to position [341, 0]
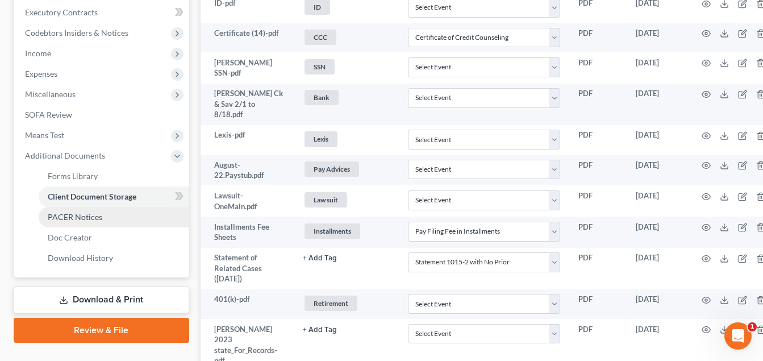
click at [93, 220] on span "PACER Notices" at bounding box center [75, 217] width 55 height 10
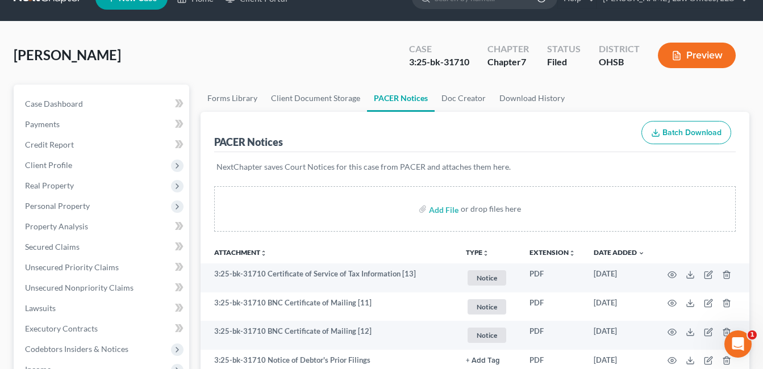
scroll to position [18, 0]
